Goal: Task Accomplishment & Management: Use online tool/utility

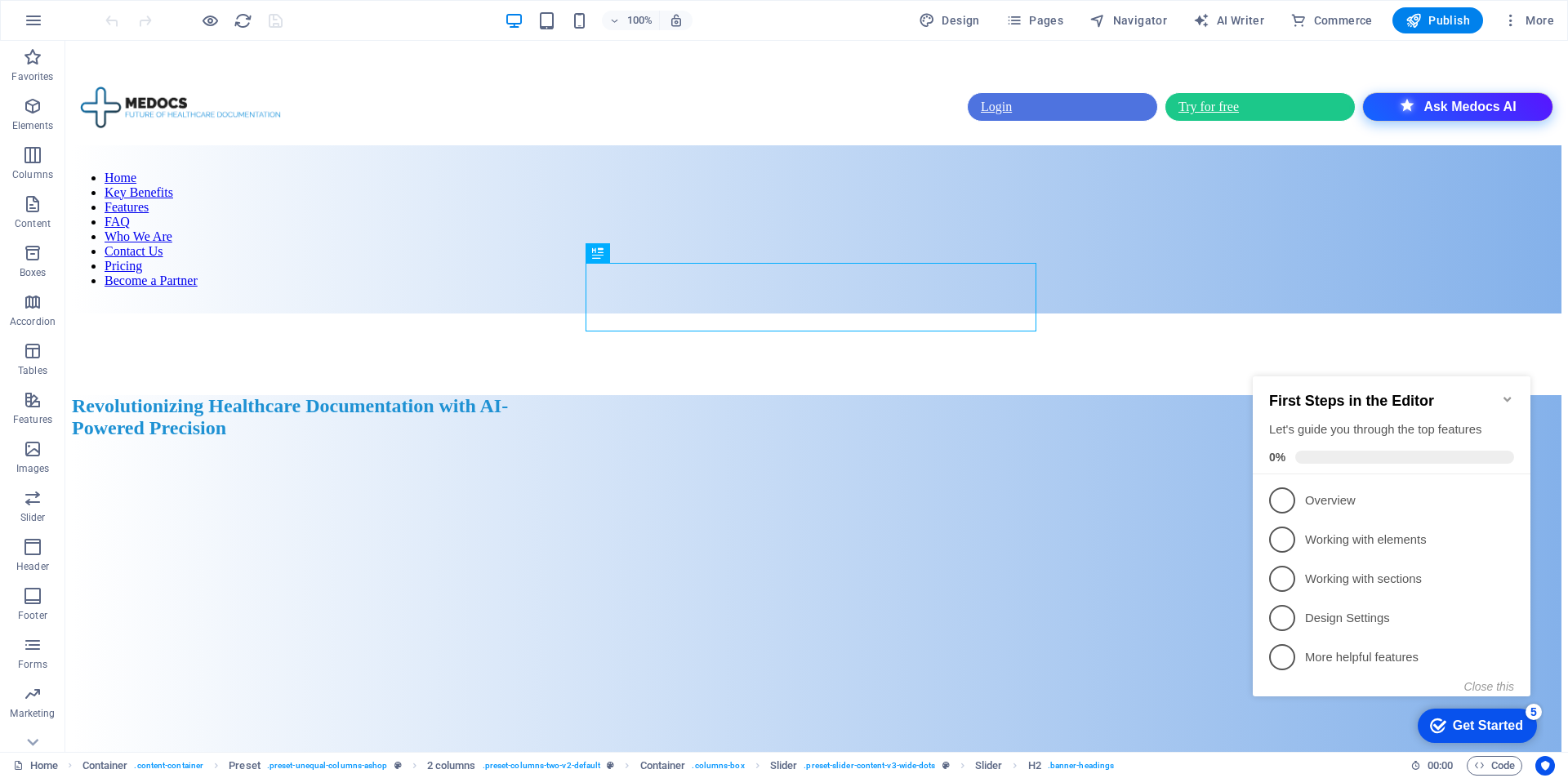
click at [1508, 396] on icon "Minimize checklist" at bounding box center [1507, 399] width 7 height 5
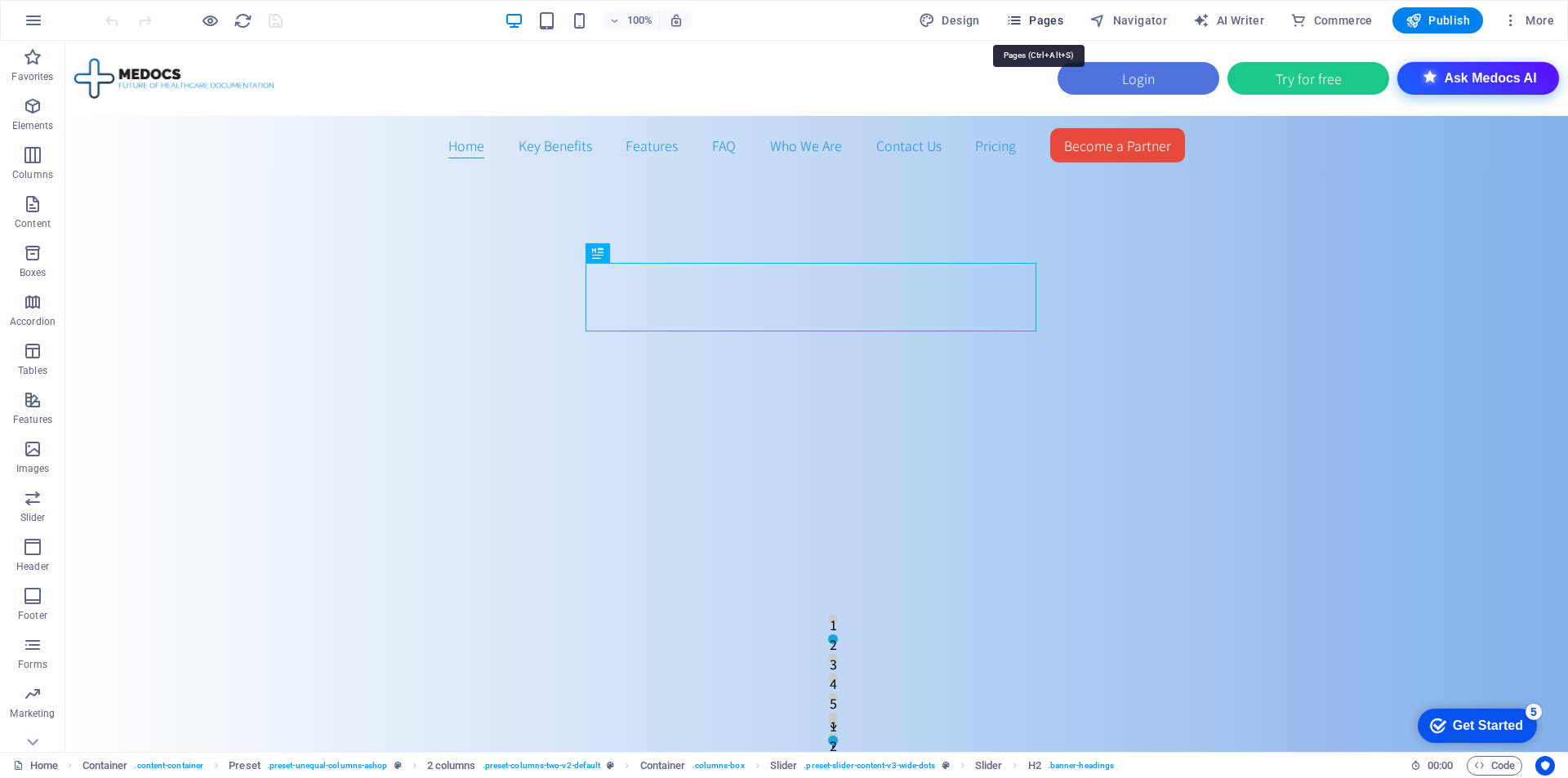
click at [1046, 16] on span "Pages" at bounding box center [1035, 20] width 57 height 17
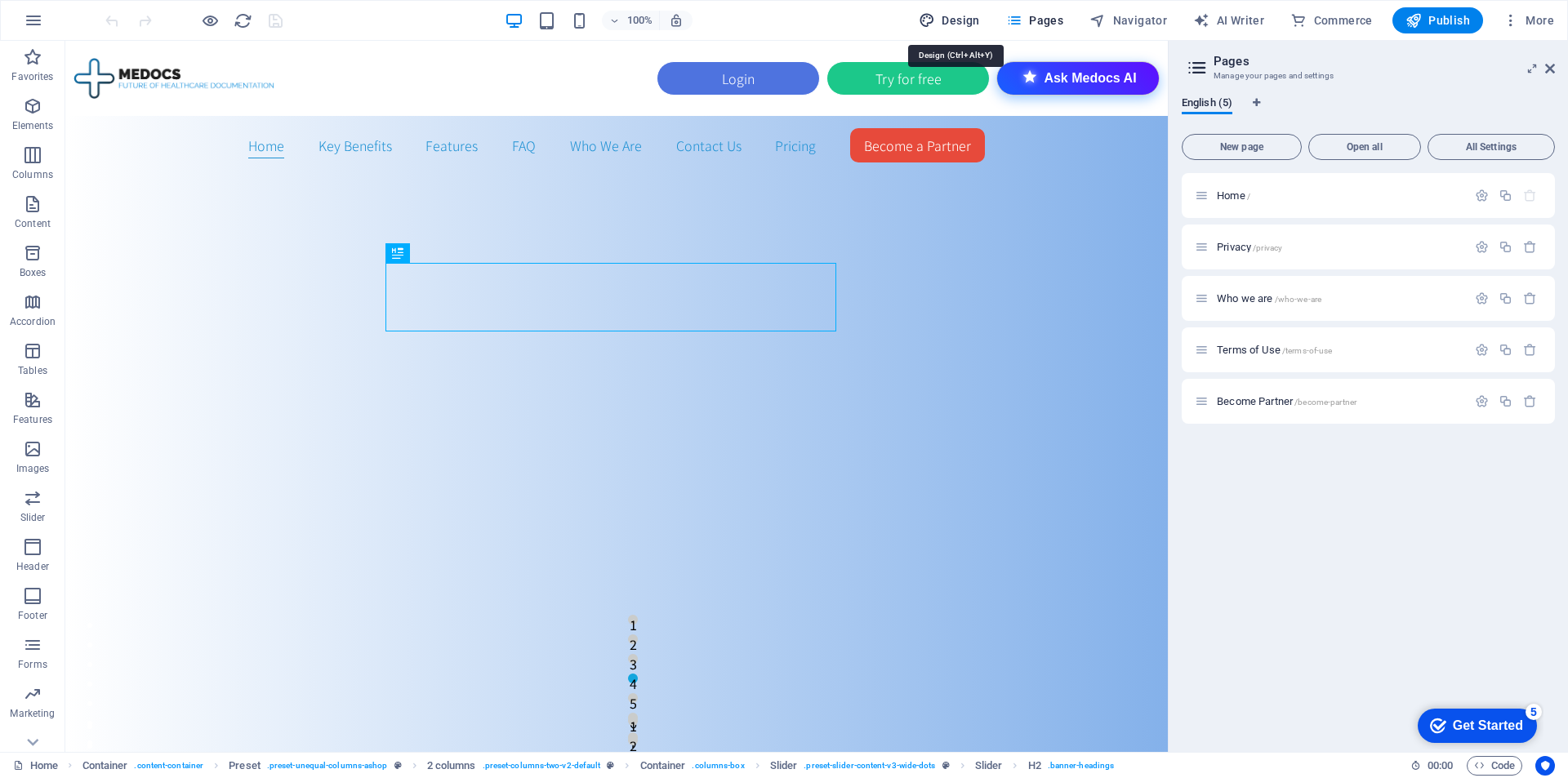
click at [976, 20] on span "Design" at bounding box center [949, 20] width 61 height 17
select select "px"
select select "300"
select select "px"
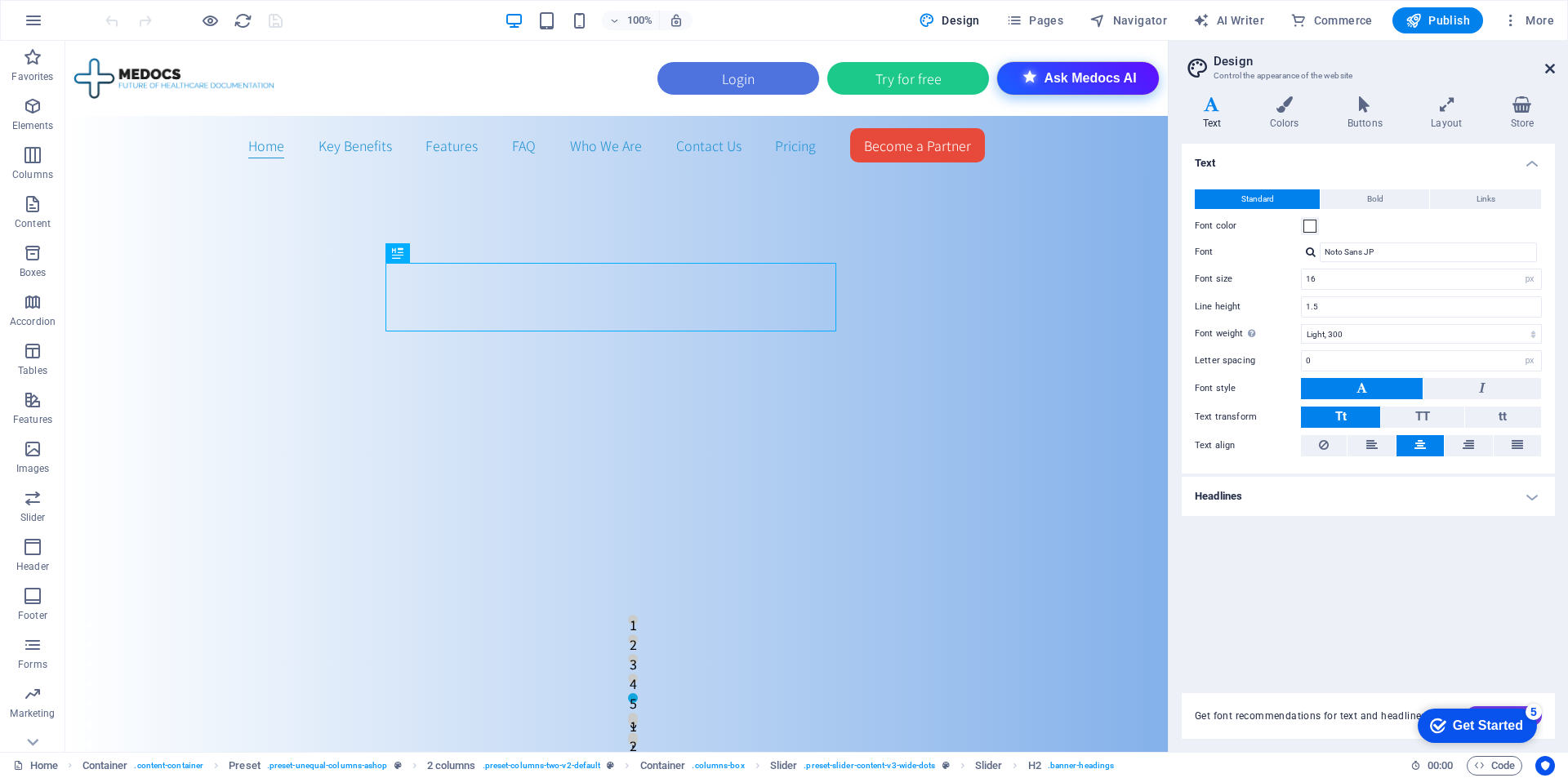
click at [1548, 69] on icon at bounding box center [1550, 68] width 10 height 13
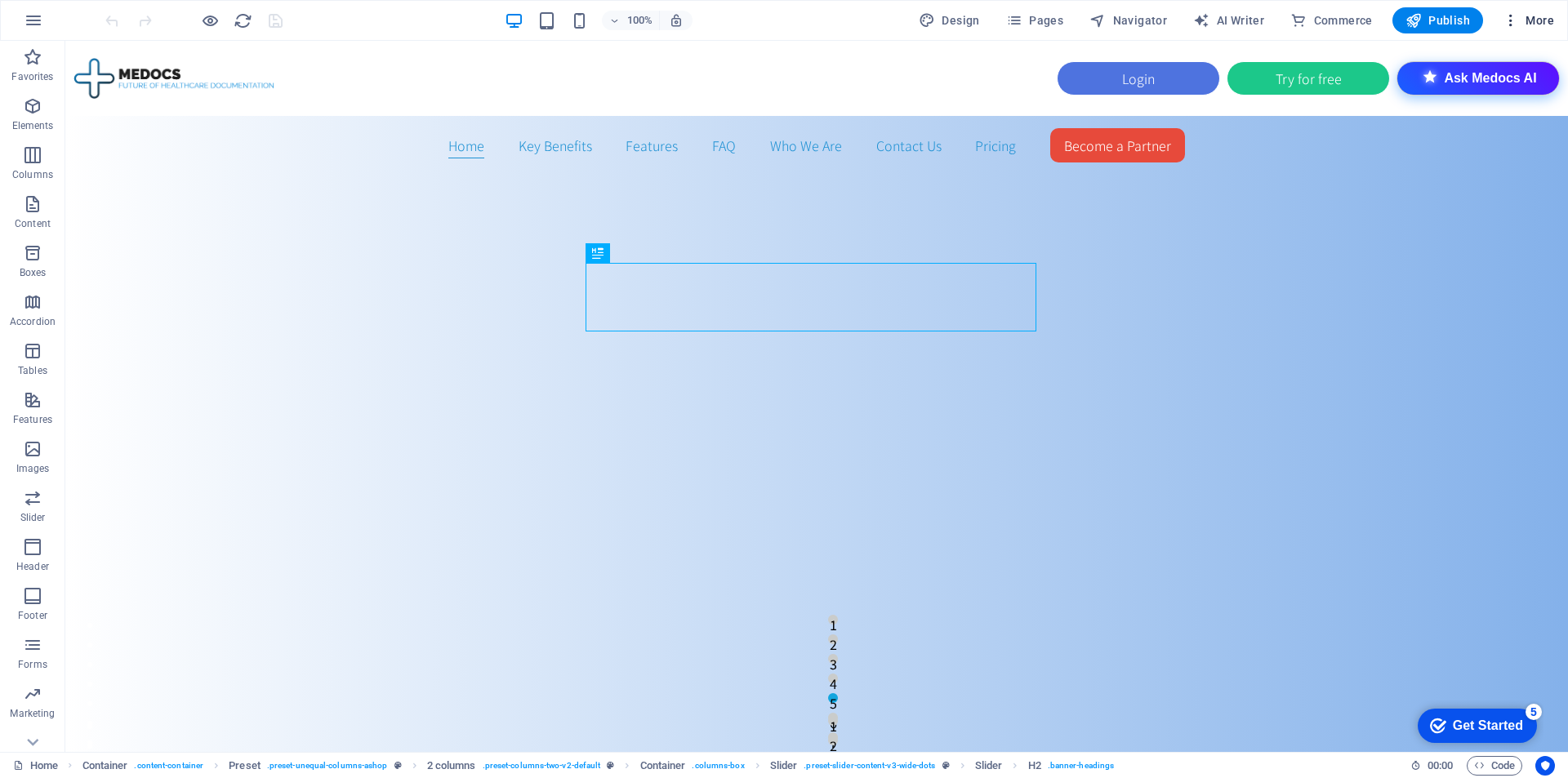
click at [1545, 10] on button "More" at bounding box center [1528, 20] width 64 height 26
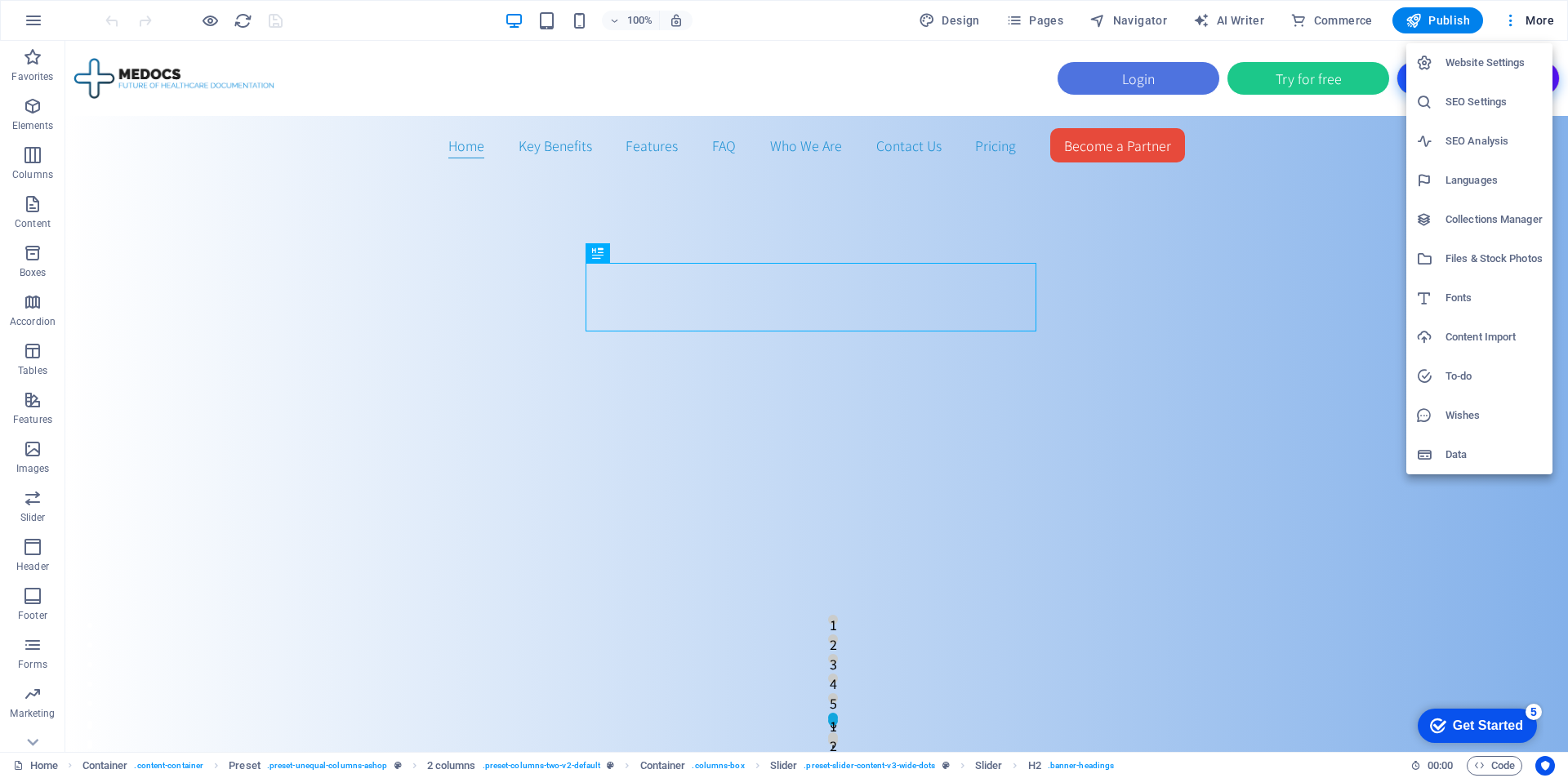
click at [1510, 54] on h6 "Website Settings" at bounding box center [1494, 63] width 97 height 20
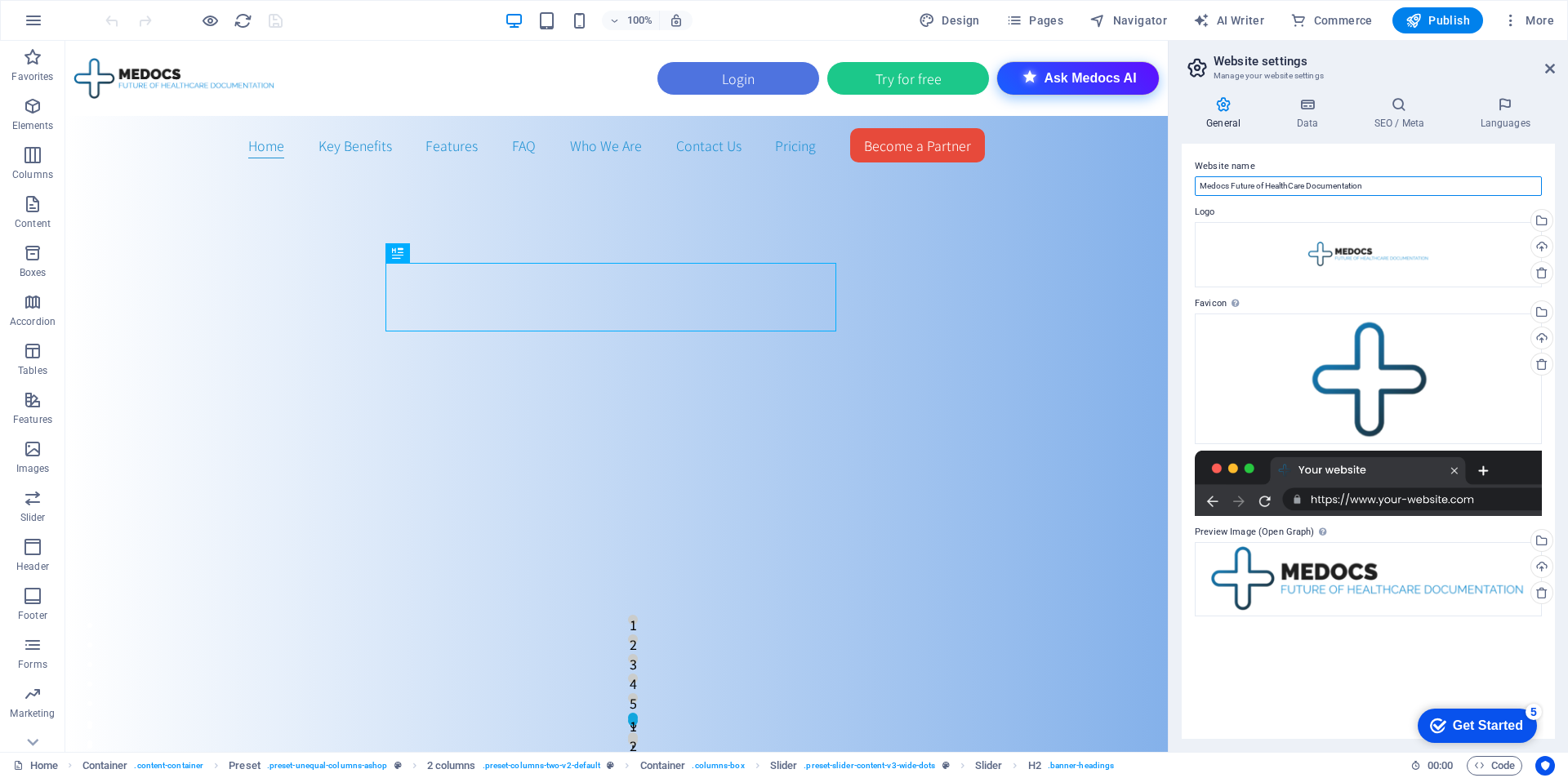
click at [1390, 176] on input "Medocs Future of HealthCare Documentation" at bounding box center [1368, 186] width 347 height 20
paste input "- Top Medical AI scribe for clinicians"
type input "Medocs - Top Medical AI scribe for clinicians"
click at [1382, 150] on div "Website name Medocs - Top Medical AI scribe for clinicians Logo Drag files here…" at bounding box center [1368, 441] width 373 height 595
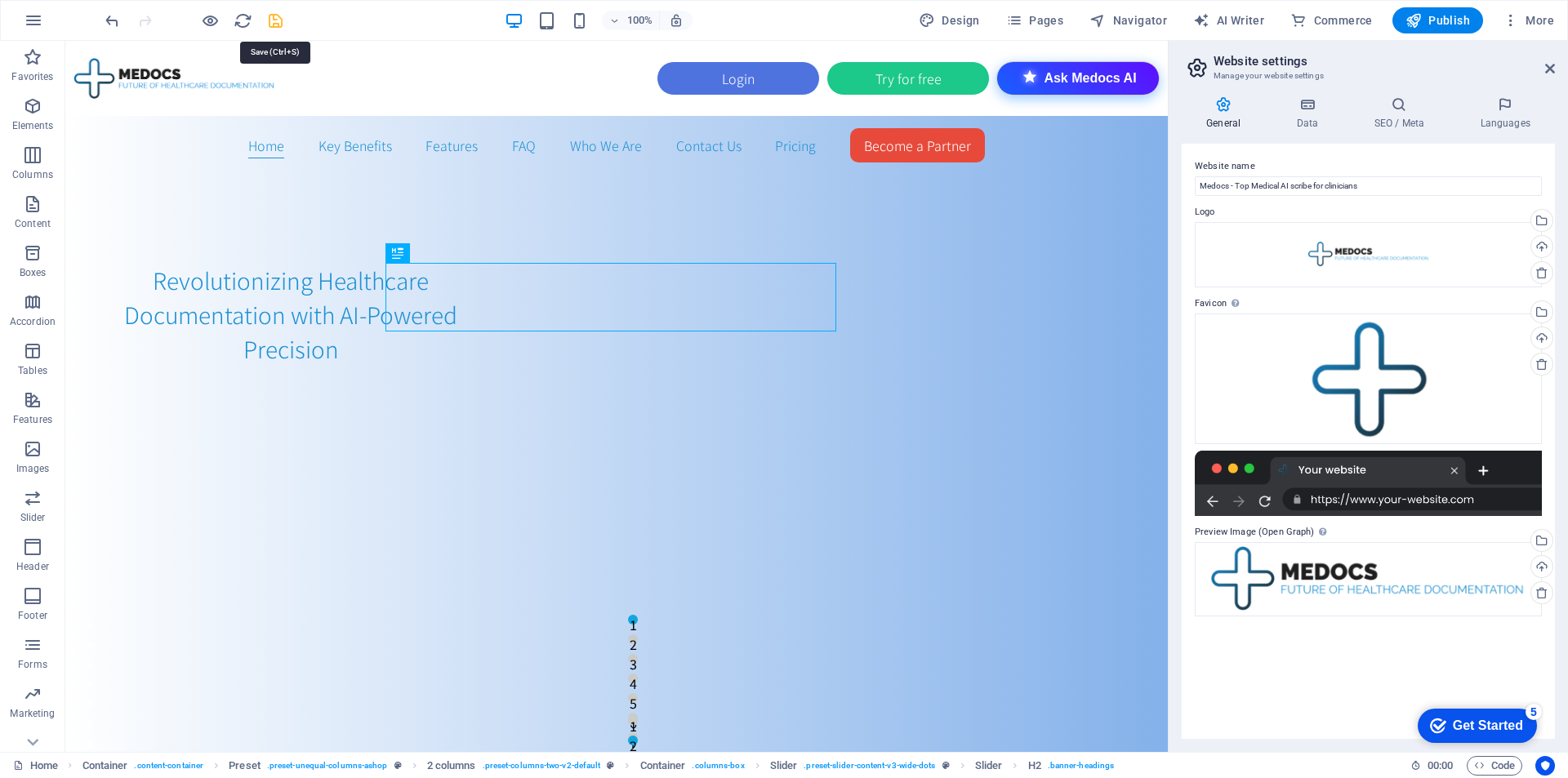
click at [282, 20] on icon "save" at bounding box center [276, 21] width 19 height 19
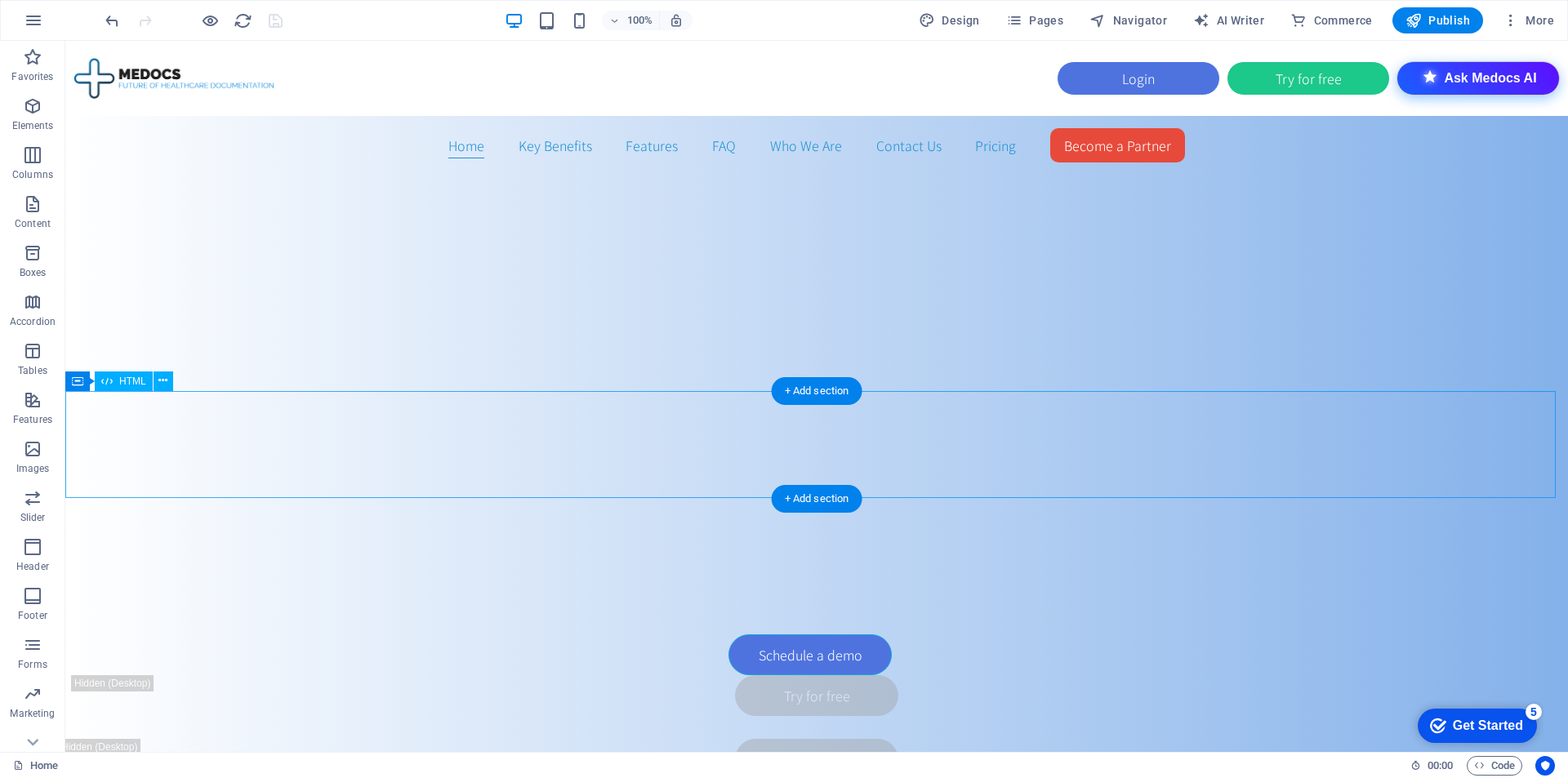
scroll to position [653, 0]
click at [132, 381] on span "HTML" at bounding box center [132, 381] width 27 height 10
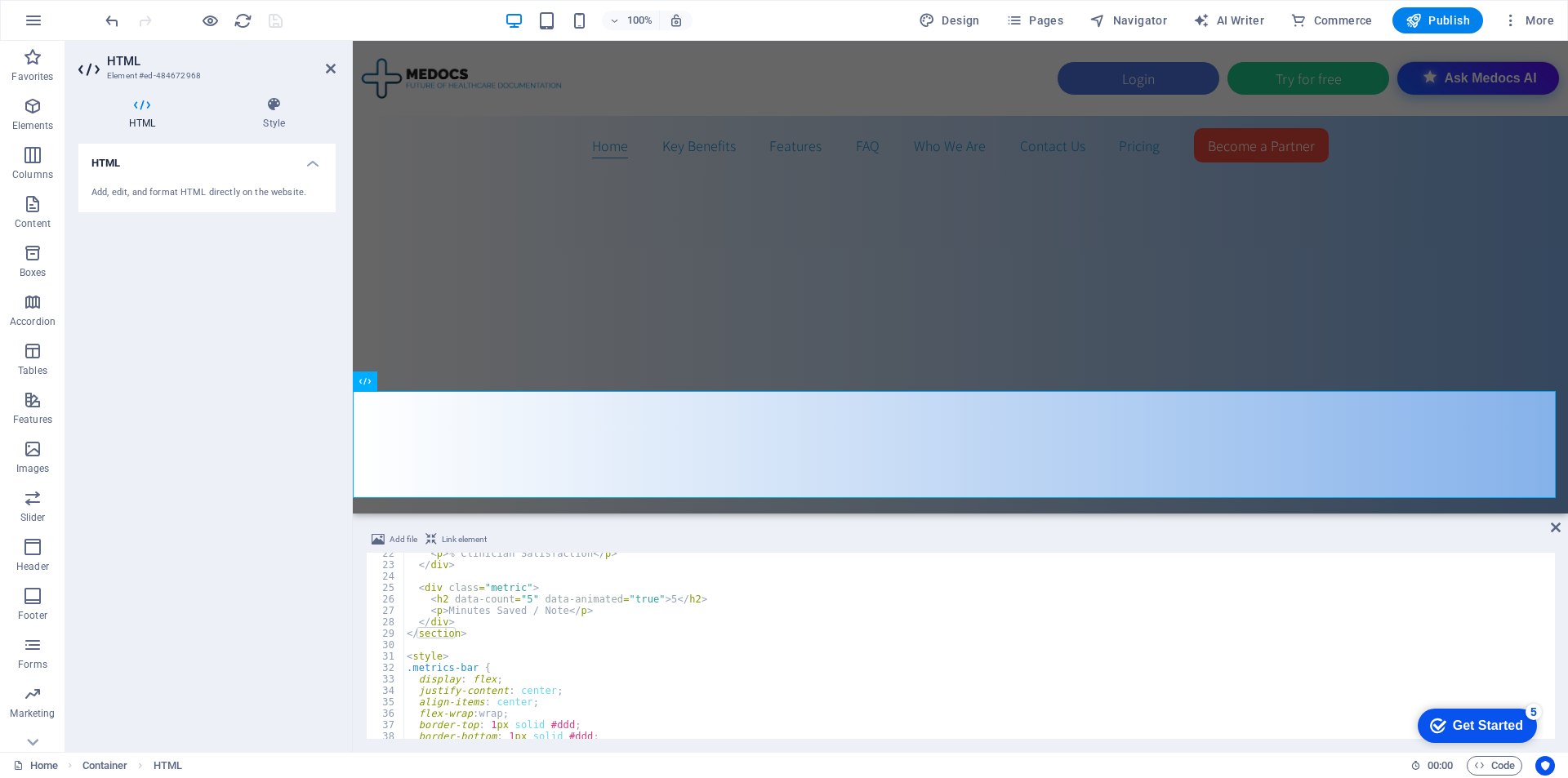
scroll to position [245, 0]
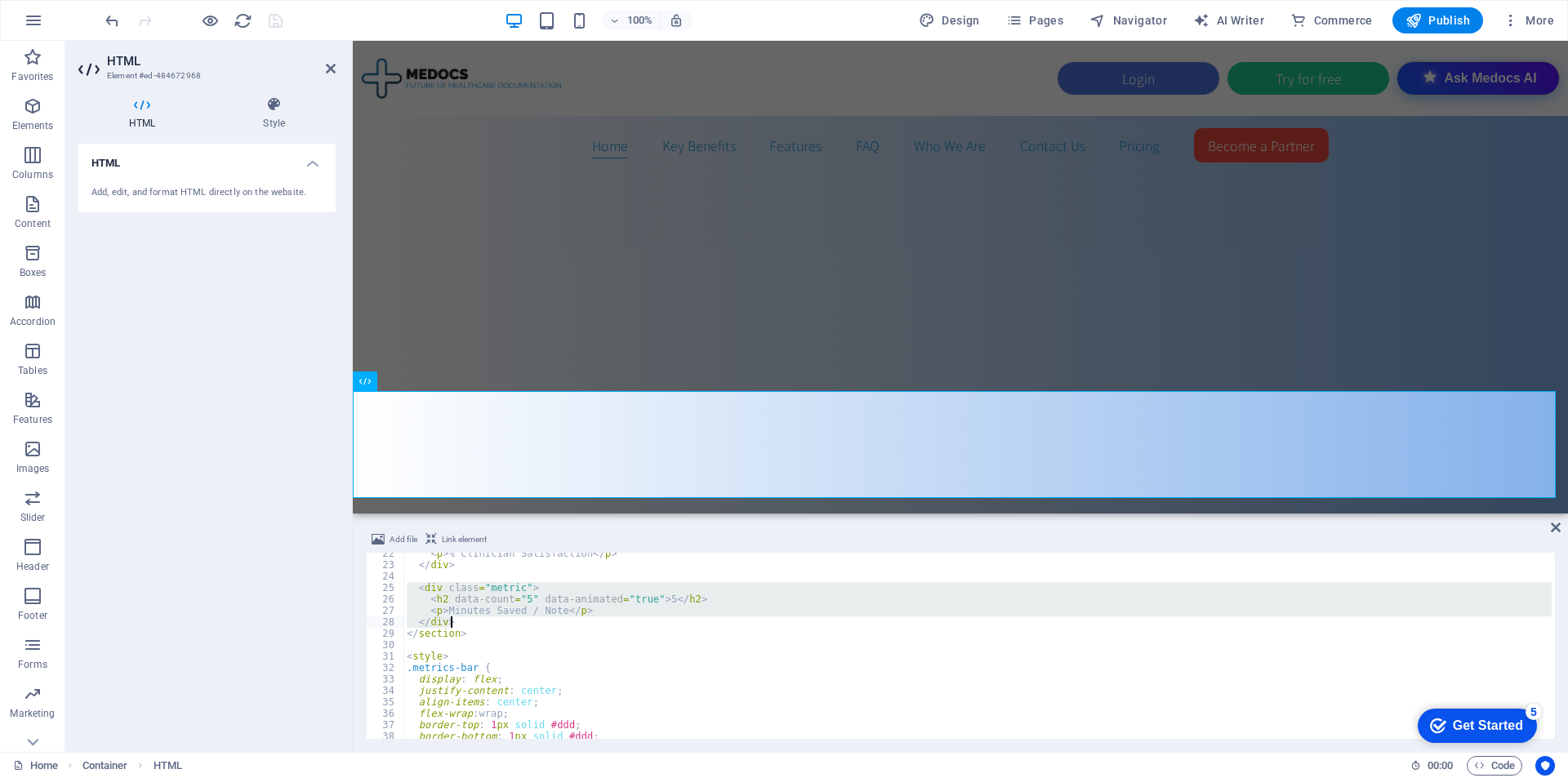
drag, startPoint x: 409, startPoint y: 586, endPoint x: 480, endPoint y: 616, distance: 77.1
click at [480, 616] on div "< p > % Clinician Satisfaction </ p > </ div > < div class = "metric" > < h2 da…" at bounding box center [977, 652] width 1148 height 209
type textarea "<p>Minutes Saved / Note</p> </div>"
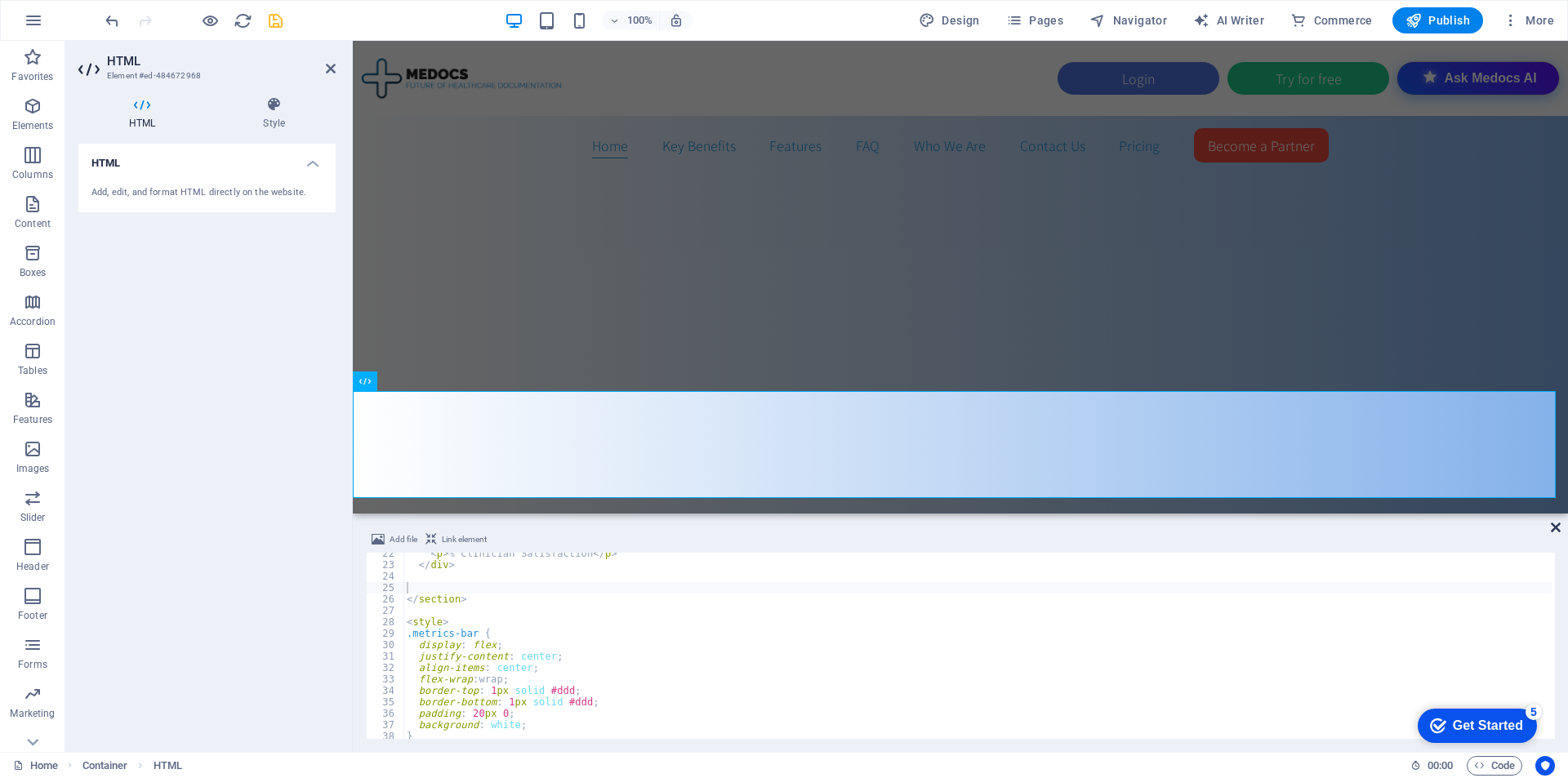
click at [1558, 524] on icon at bounding box center [1555, 527] width 10 height 13
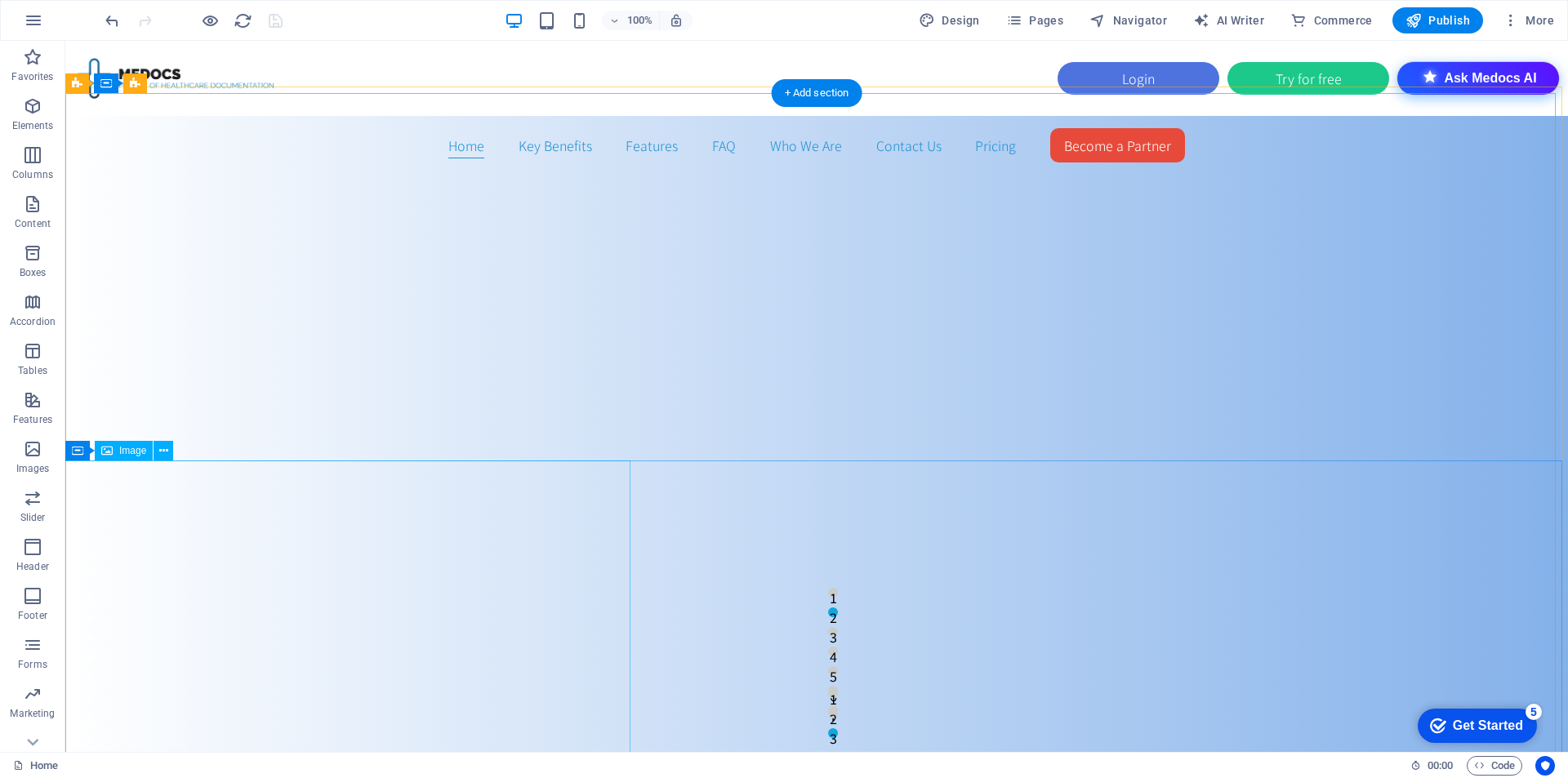
scroll to position [0, 0]
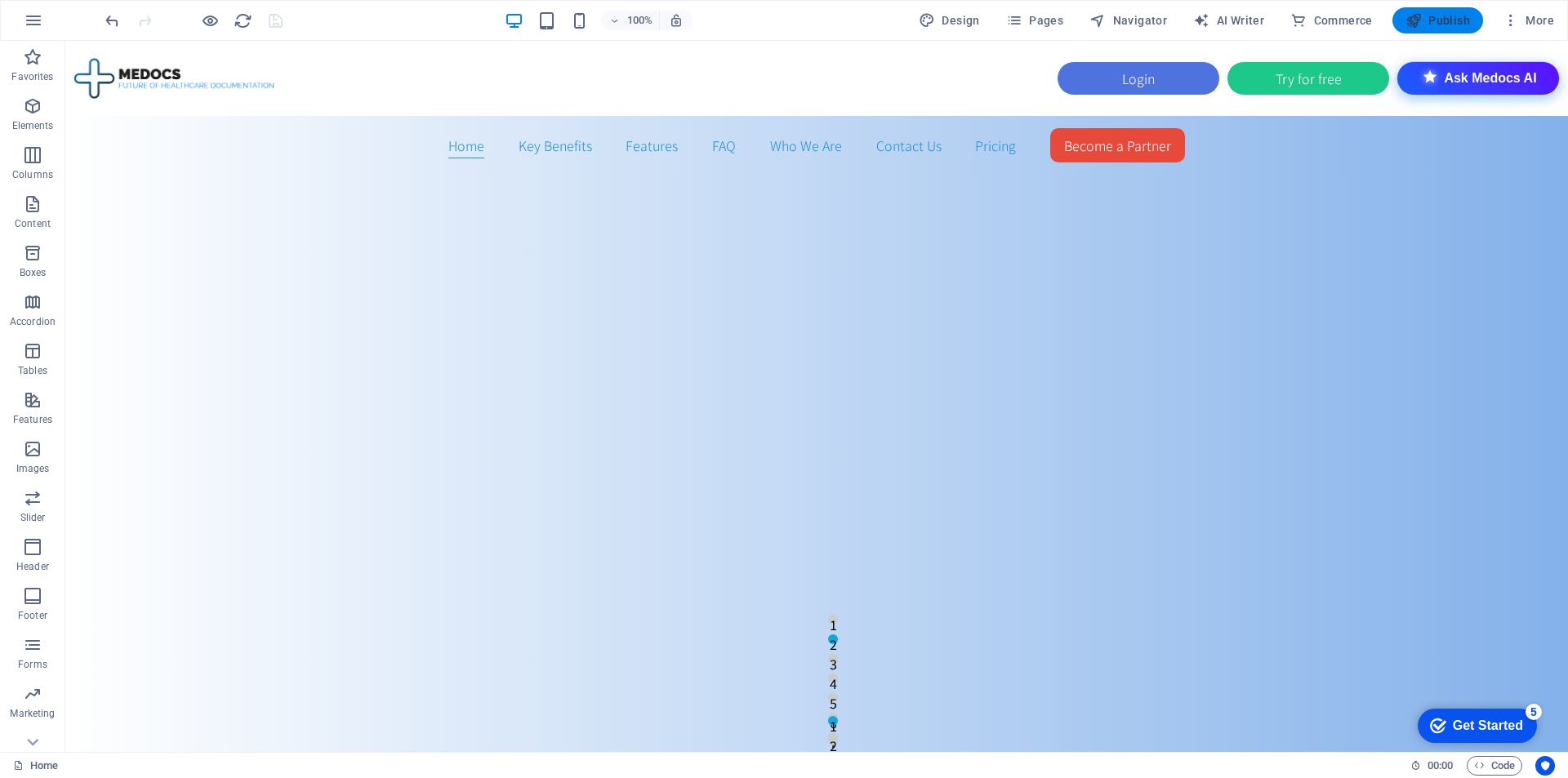
click at [1431, 28] on span "Publish" at bounding box center [1438, 20] width 64 height 17
